Goal: Task Accomplishment & Management: Manage account settings

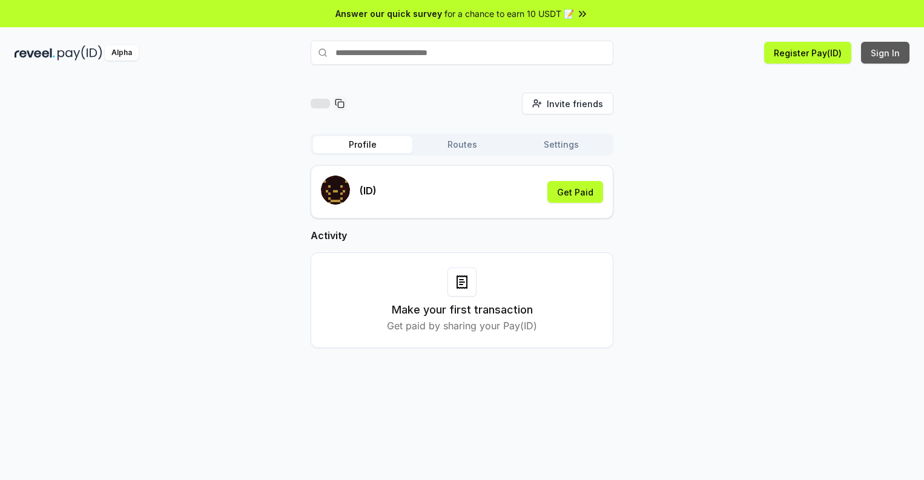
click at [886, 53] on button "Sign In" at bounding box center [885, 53] width 48 height 22
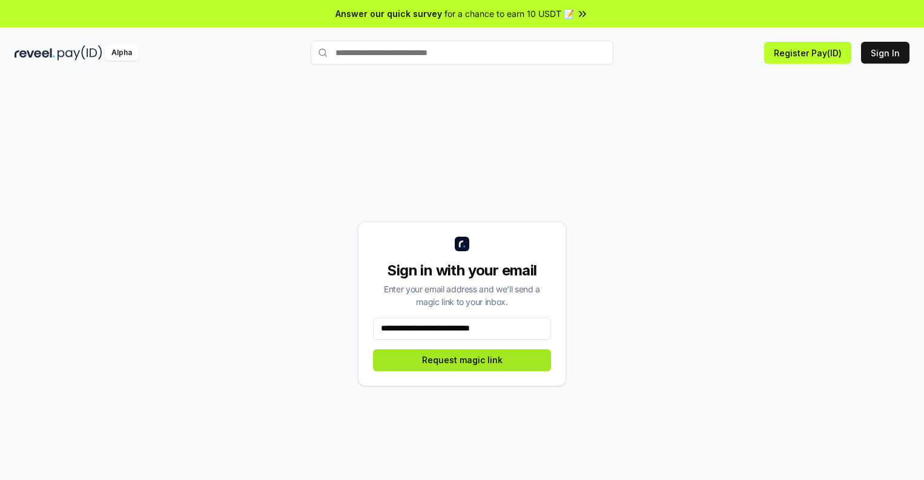
type input "**********"
click at [462, 360] on button "Request magic link" at bounding box center [462, 361] width 178 height 22
